Goal: Navigation & Orientation: Find specific page/section

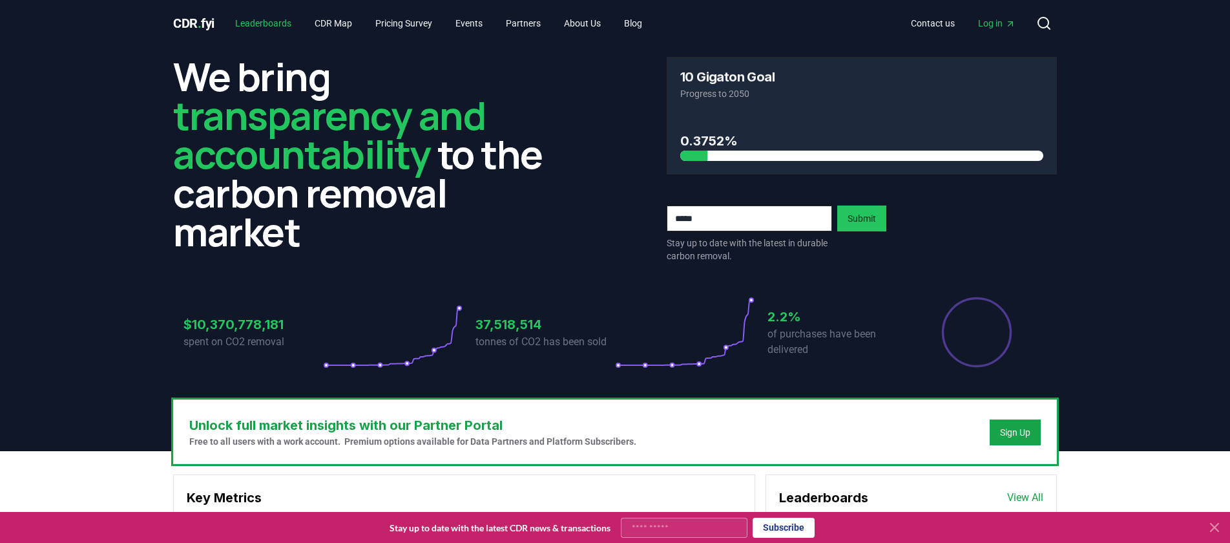
click at [261, 21] on link "Leaderboards" at bounding box center [263, 23] width 77 height 23
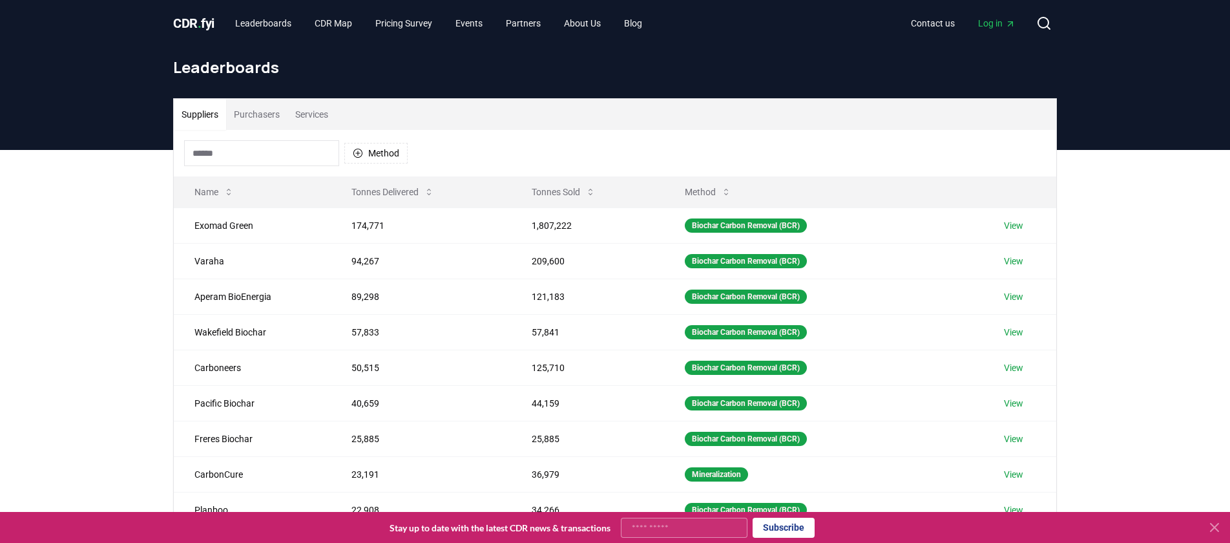
click at [250, 116] on button "Purchasers" at bounding box center [256, 114] width 61 height 31
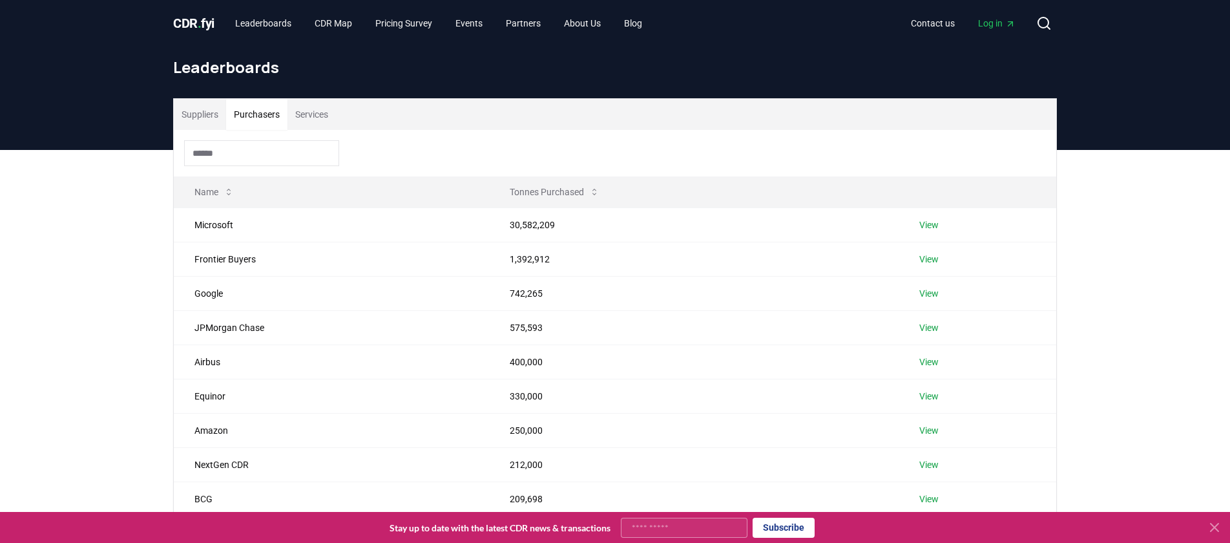
click at [323, 118] on button "Services" at bounding box center [311, 114] width 48 height 31
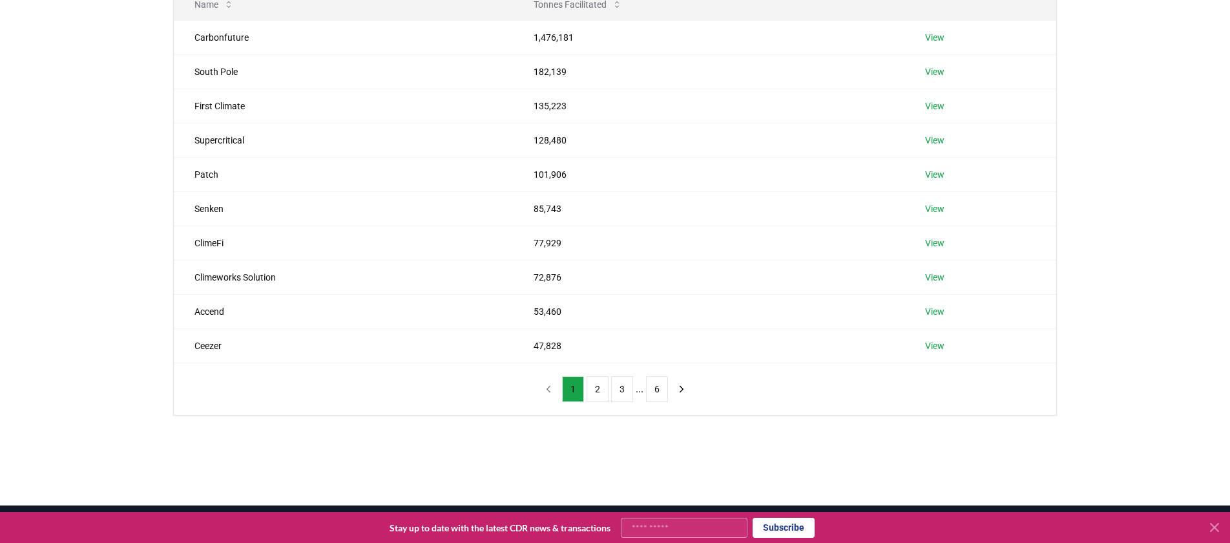
scroll to position [192, 0]
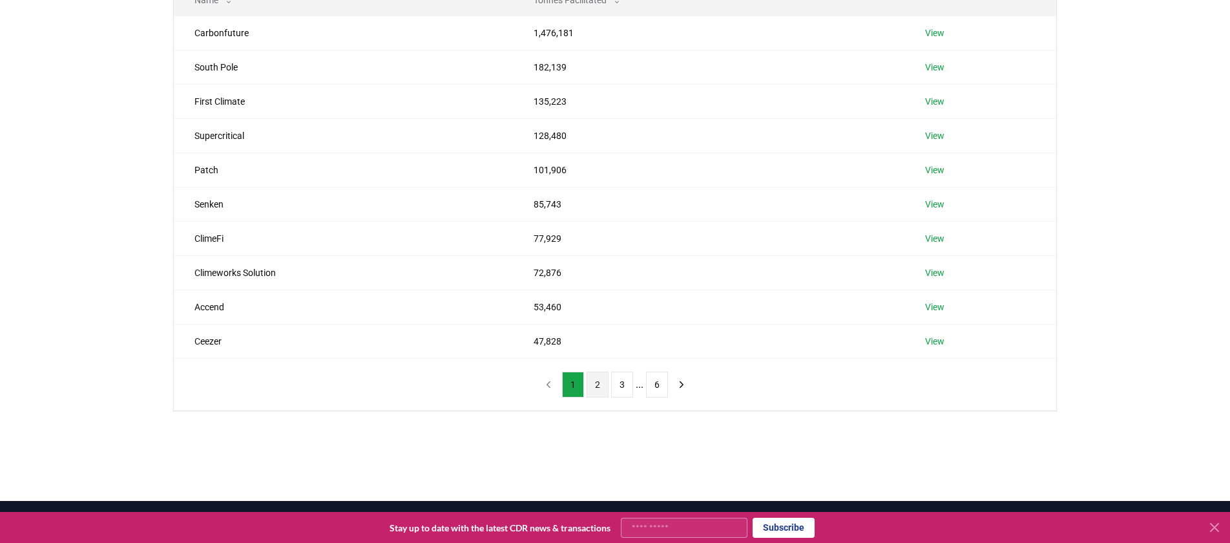
click at [601, 386] on button "2" at bounding box center [598, 384] width 22 height 26
click at [619, 390] on button "3" at bounding box center [622, 384] width 22 height 26
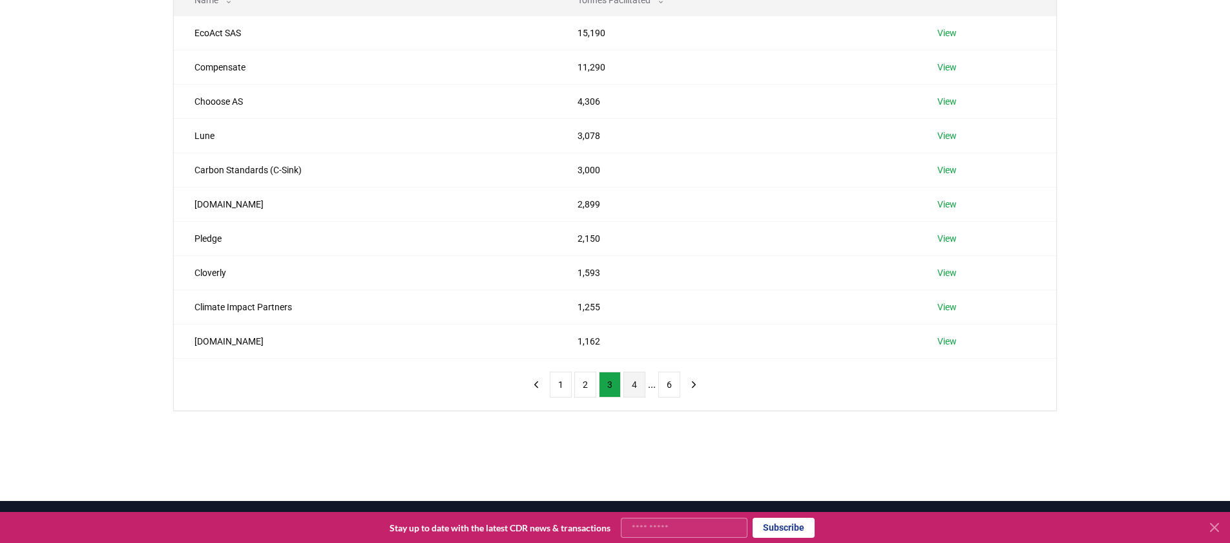
click at [638, 390] on button "4" at bounding box center [634, 384] width 22 height 26
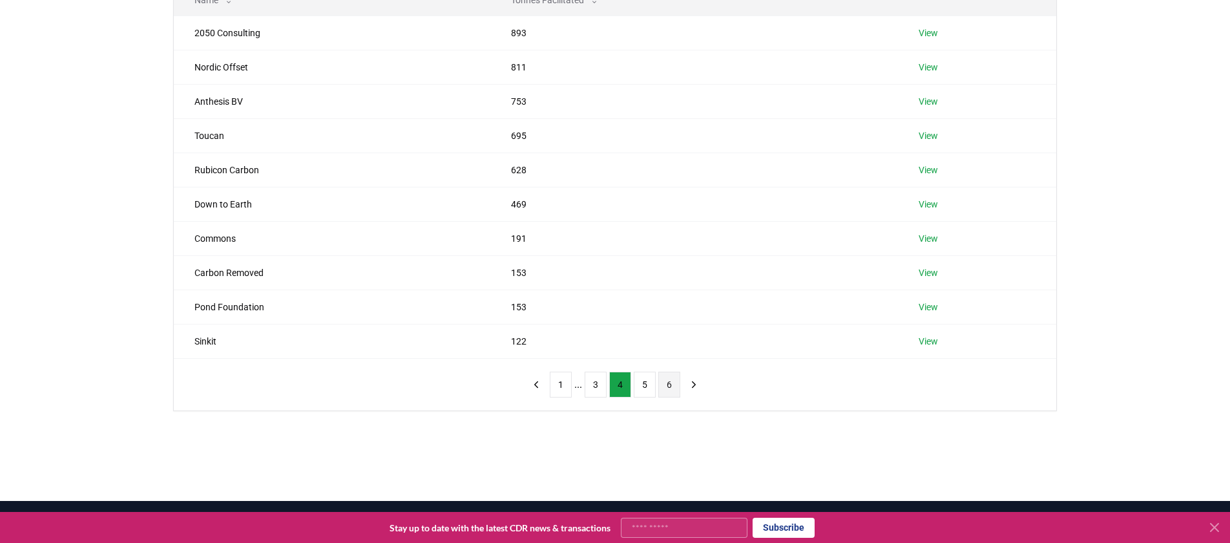
click at [665, 390] on button "6" at bounding box center [669, 384] width 22 height 26
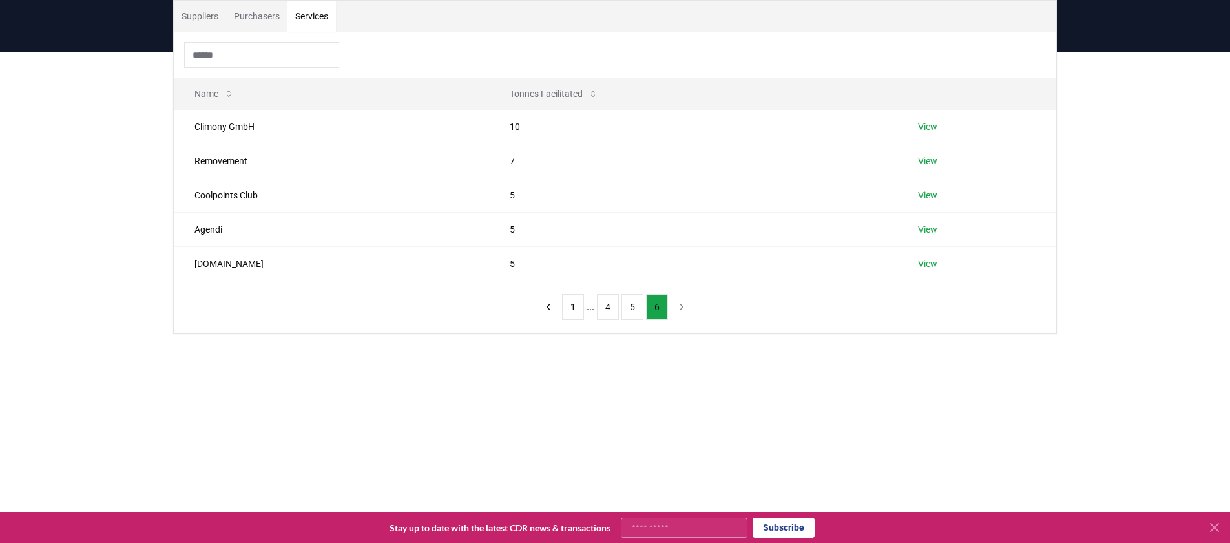
scroll to position [104, 0]
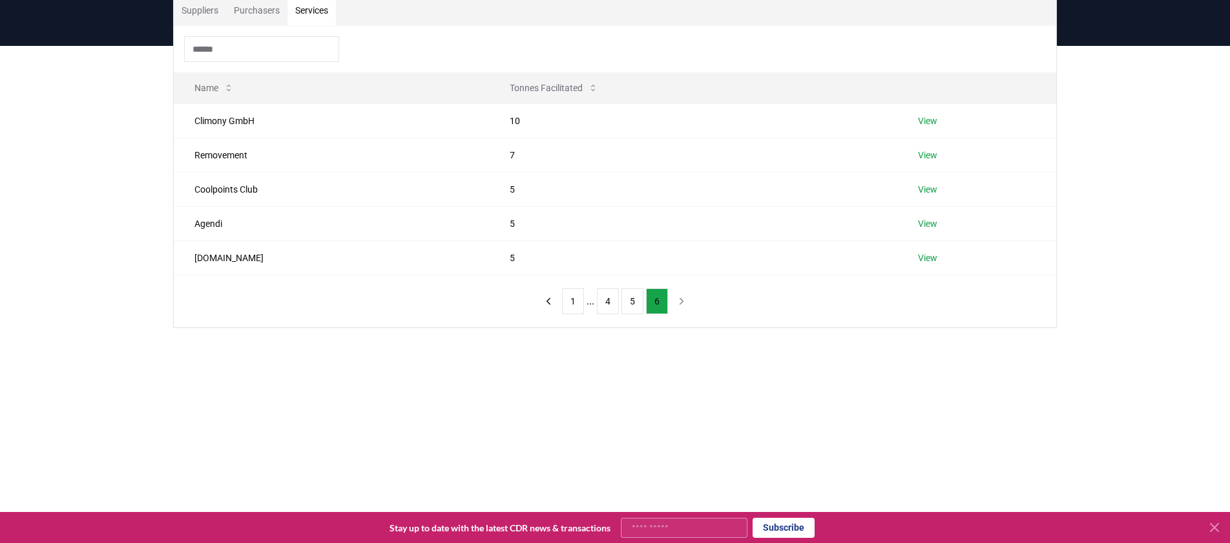
click at [245, 52] on input at bounding box center [261, 49] width 155 height 26
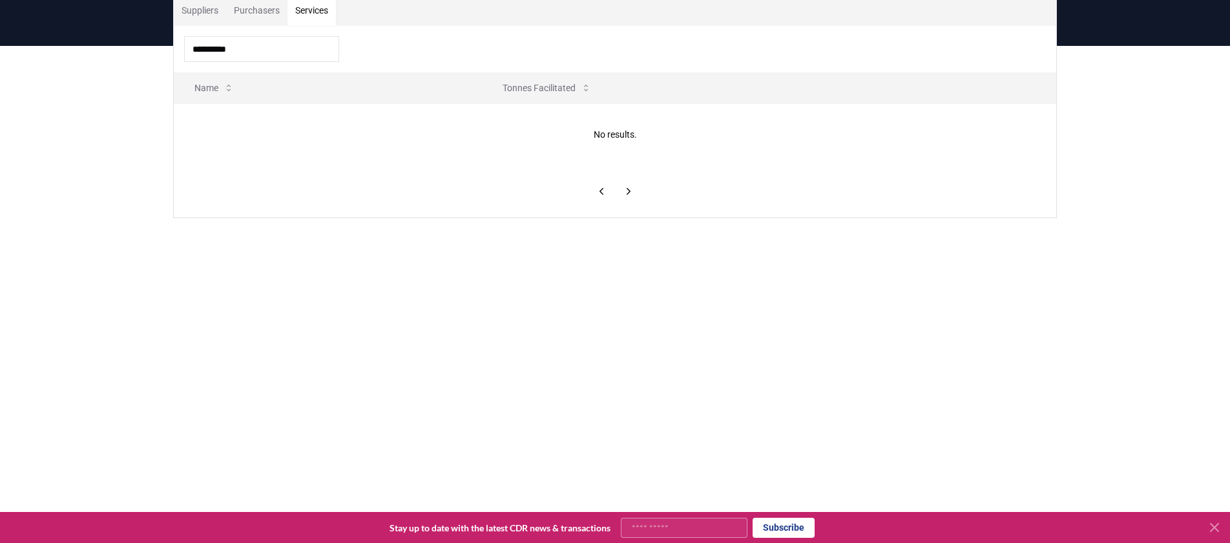
type input "**********"
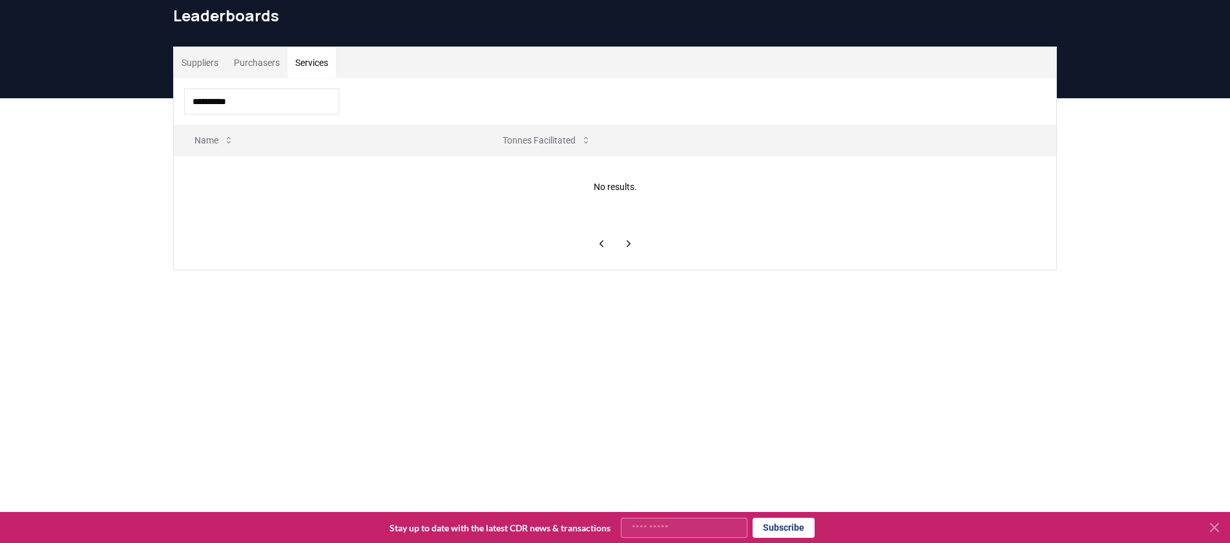
scroll to position [0, 0]
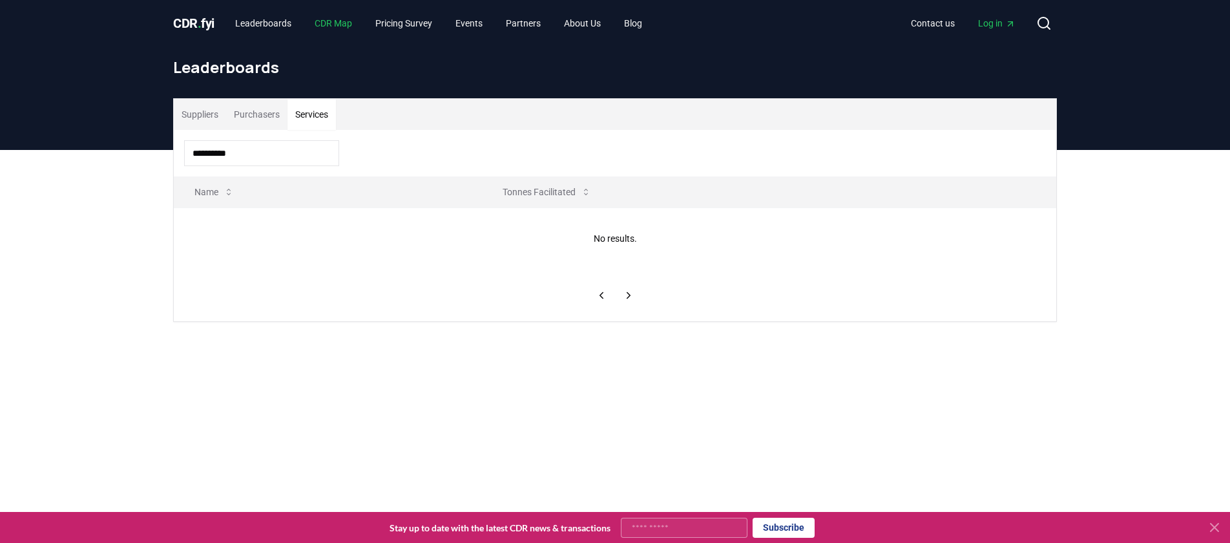
click at [346, 27] on link "CDR Map" at bounding box center [333, 23] width 58 height 23
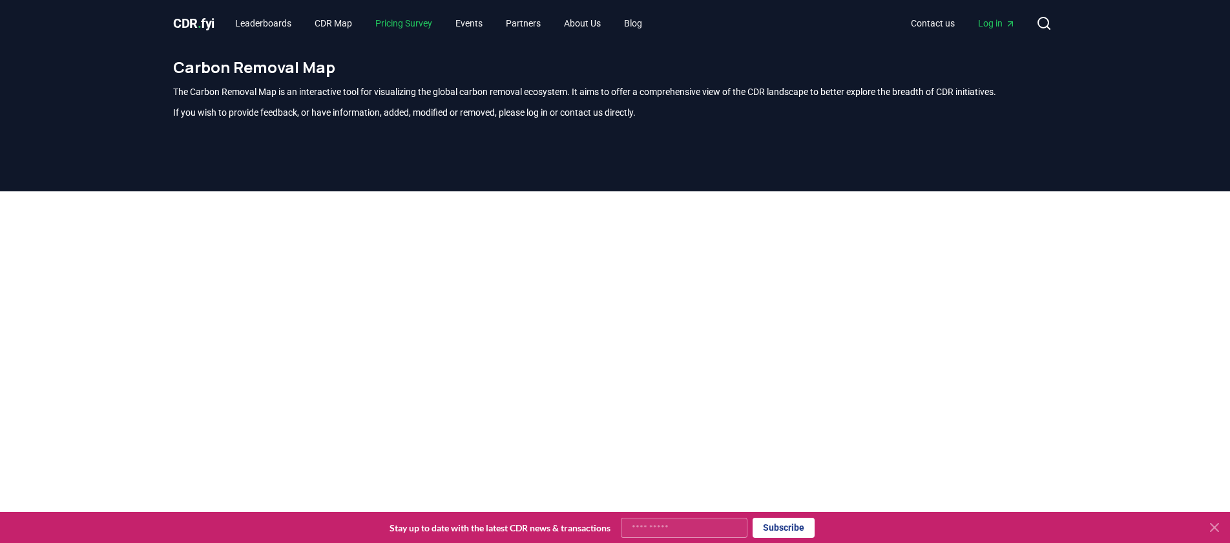
click at [412, 24] on link "Pricing Survey" at bounding box center [404, 23] width 78 height 23
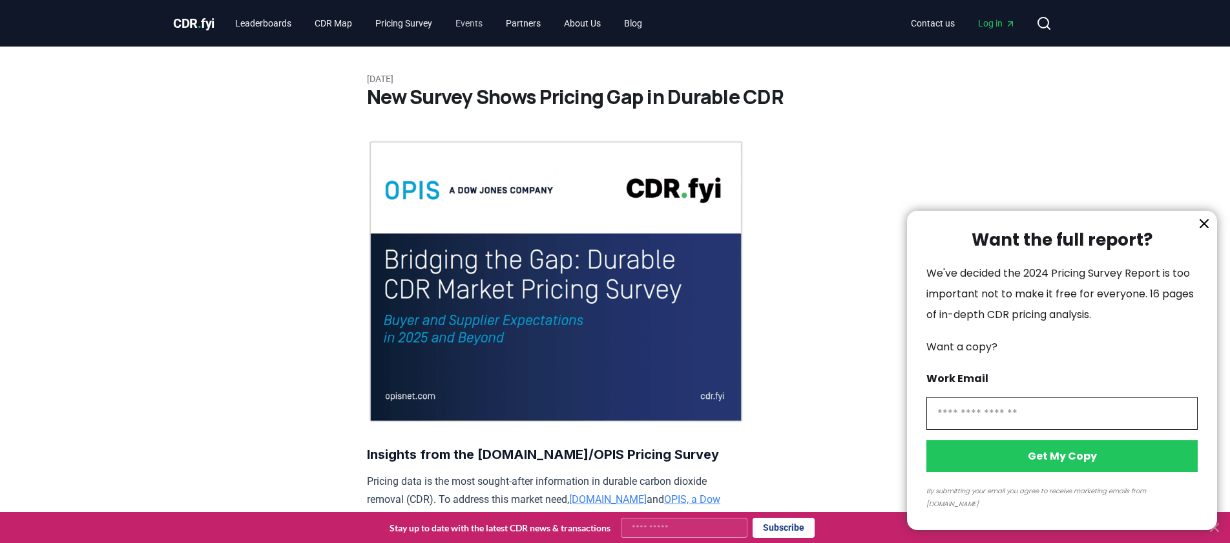
click at [473, 21] on div at bounding box center [615, 271] width 1230 height 543
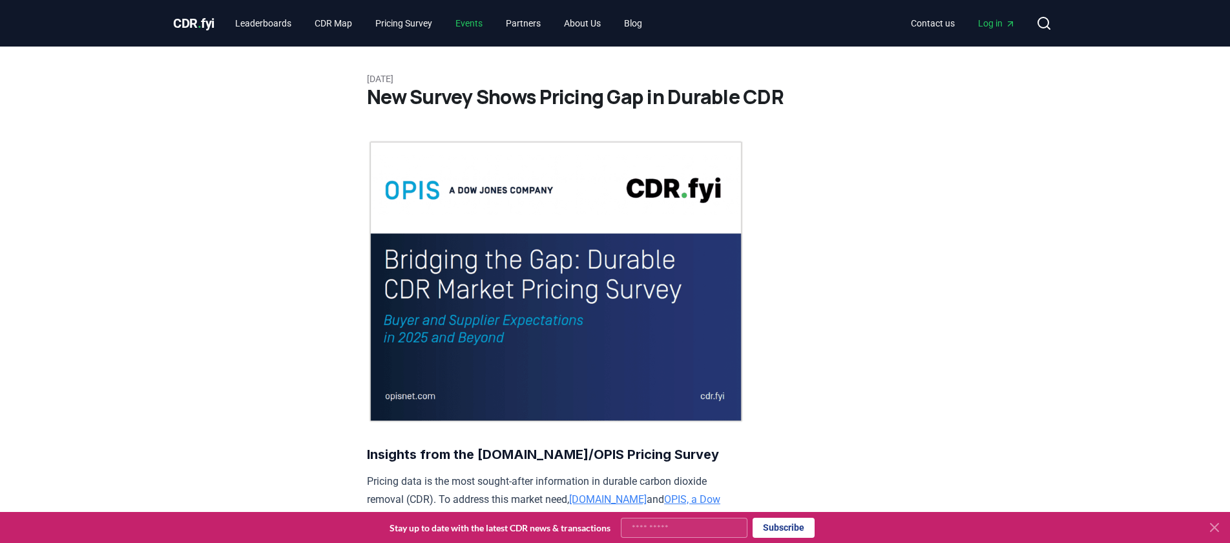
click at [473, 22] on link "Events" at bounding box center [469, 23] width 48 height 23
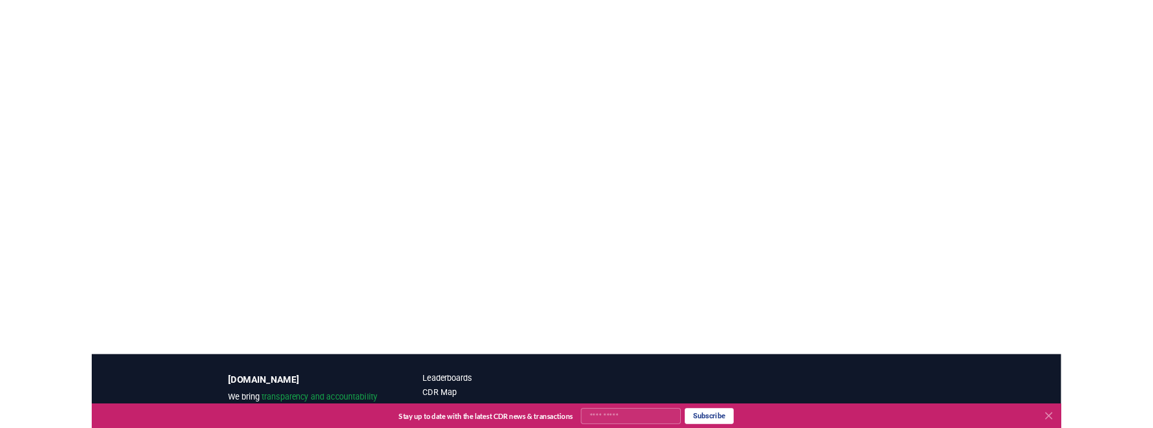
scroll to position [1243, 0]
